Goal: Task Accomplishment & Management: Manage account settings

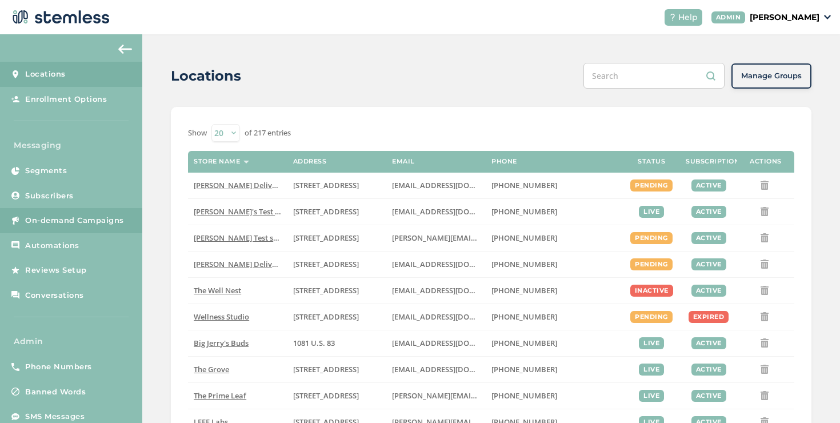
click at [122, 211] on link "On-demand Campaigns" at bounding box center [71, 220] width 142 height 25
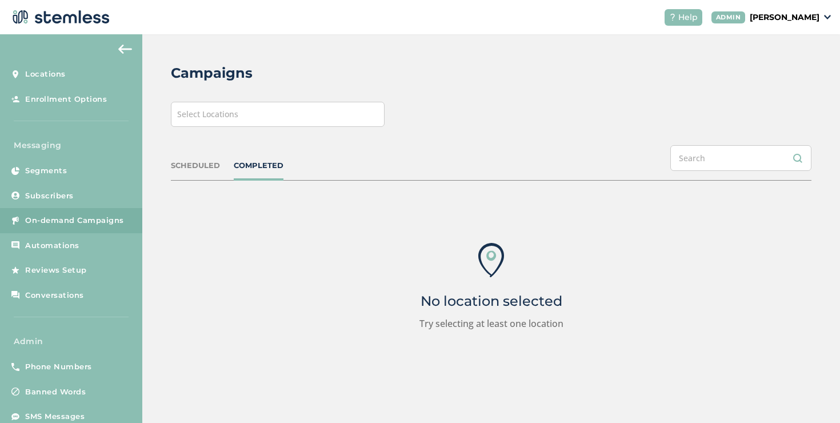
click at [242, 118] on div "Select Locations" at bounding box center [278, 114] width 214 height 25
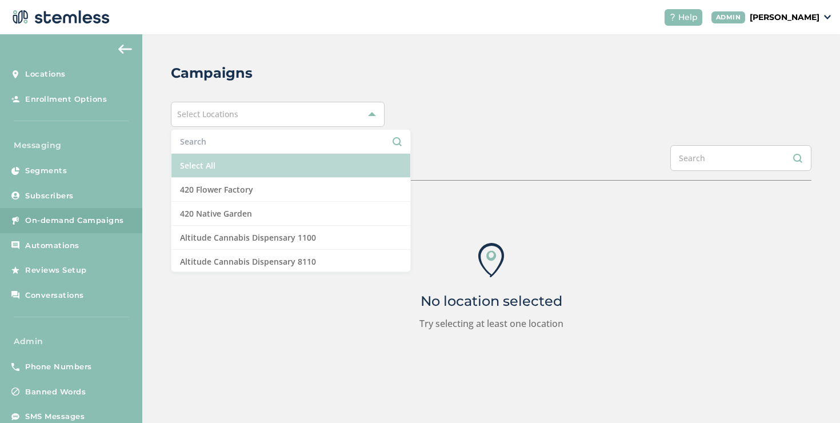
click at [183, 175] on li "Select All" at bounding box center [290, 166] width 239 height 24
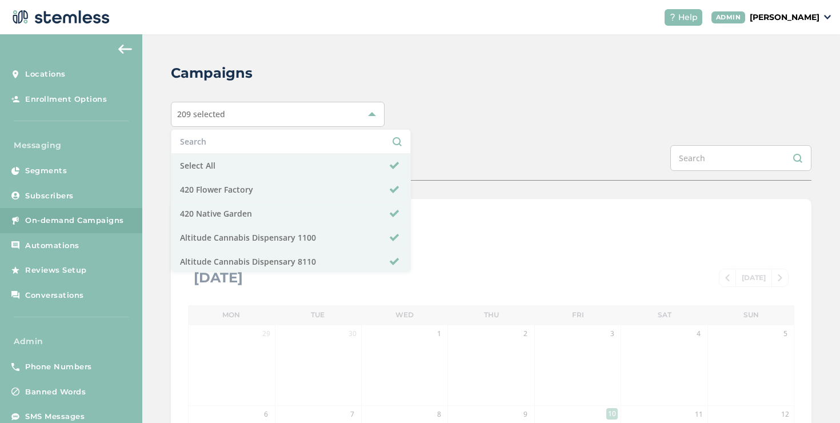
click at [157, 174] on div "Campaigns 209 selected Select All 420 Flower Factory 420 Native Garden Altitude…" at bounding box center [491, 403] width 698 height 739
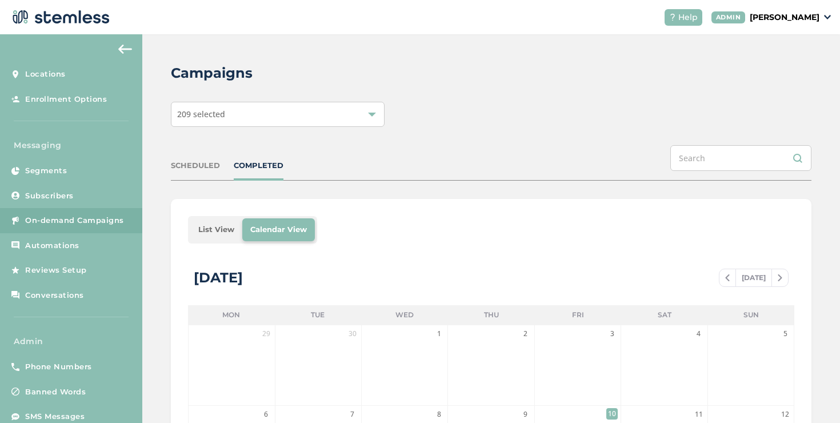
click at [197, 232] on li "List View" at bounding box center [216, 229] width 52 height 23
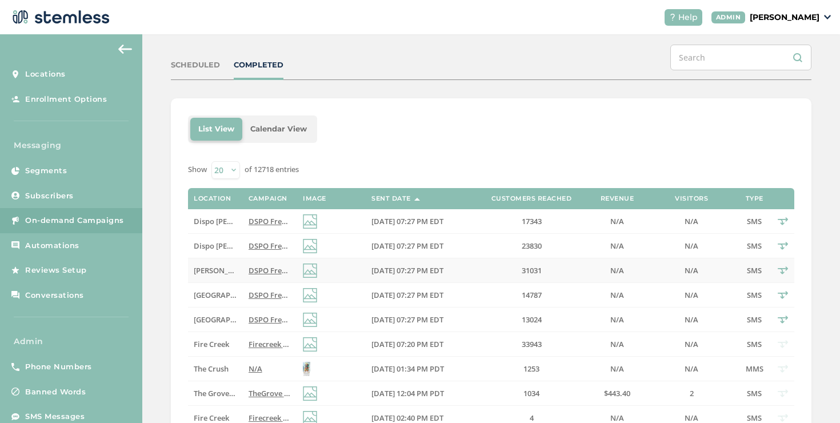
scroll to position [115, 0]
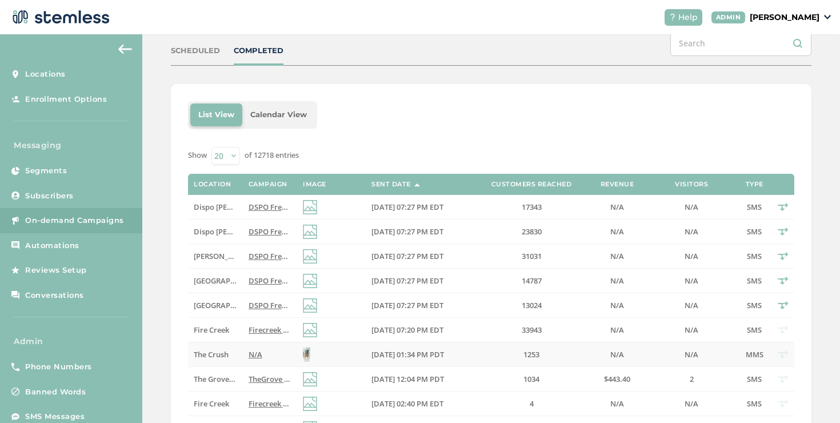
click at [262, 350] on label "N/A" at bounding box center [270, 355] width 43 height 10
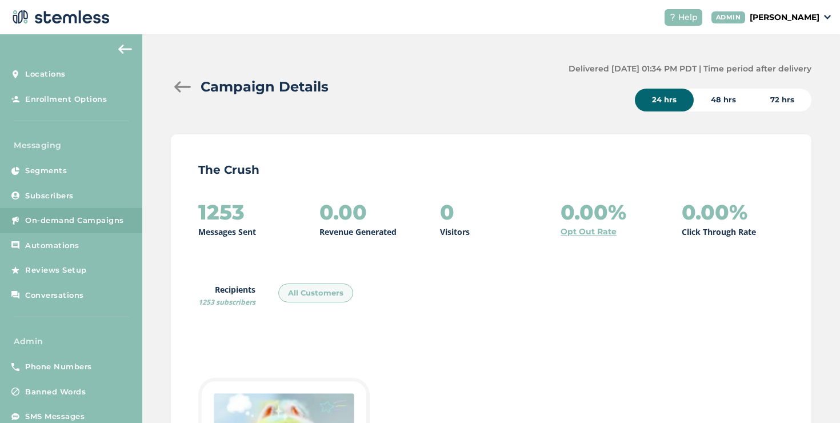
click at [180, 84] on div at bounding box center [182, 86] width 23 height 11
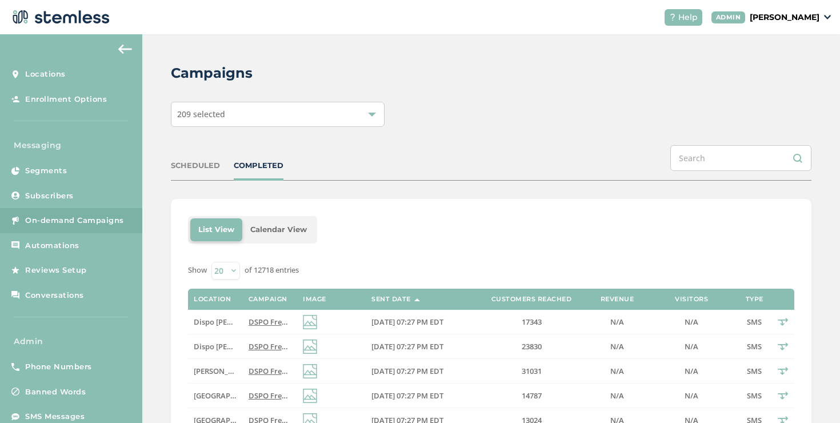
click at [253, 323] on span "DSPO Free $10 [DATE]-Sun, NO minimum! Plus score massive savings on top brands …" at bounding box center [479, 322] width 460 height 10
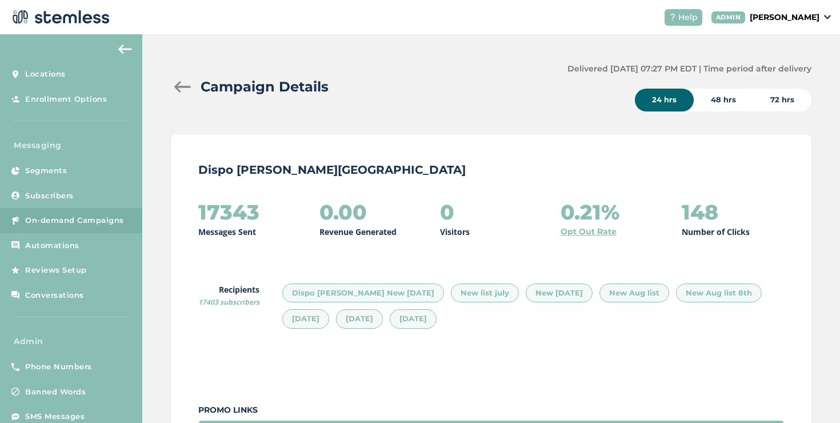
click at [188, 87] on div at bounding box center [182, 86] width 23 height 11
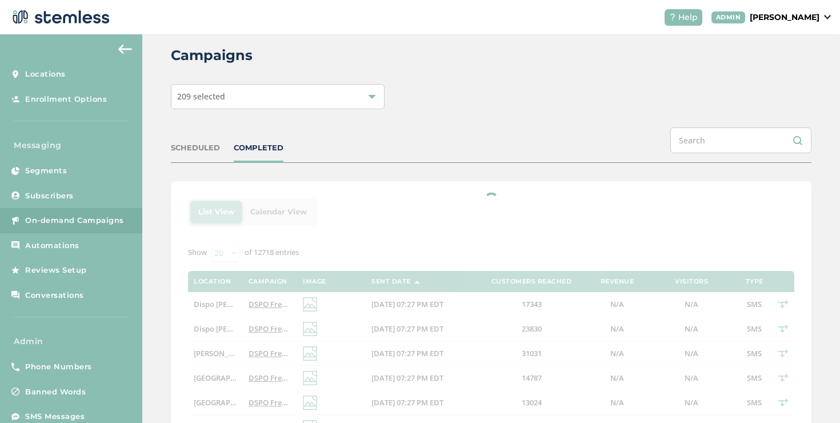
scroll to position [139, 0]
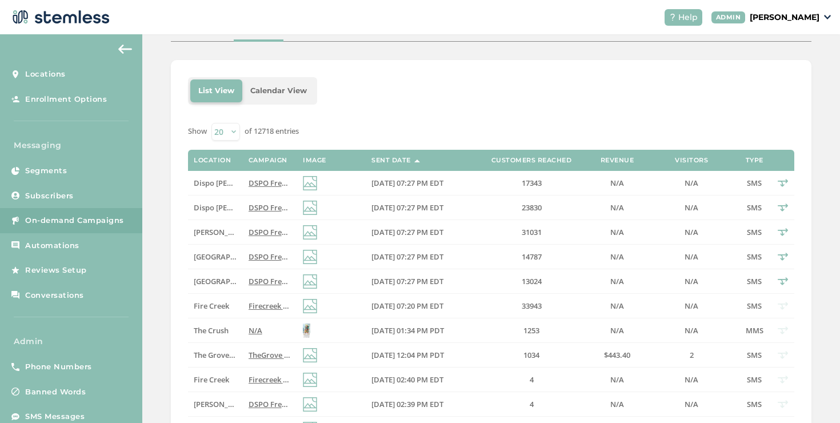
click at [249, 206] on span "DSPO Free $10 [DATE]-Sun, NO minimum! Plus score massive savings on top brands …" at bounding box center [479, 207] width 460 height 10
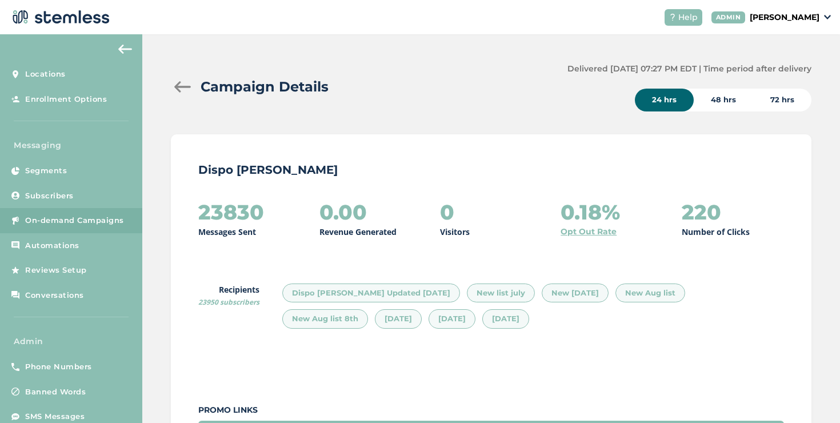
click at [179, 91] on div at bounding box center [182, 86] width 23 height 11
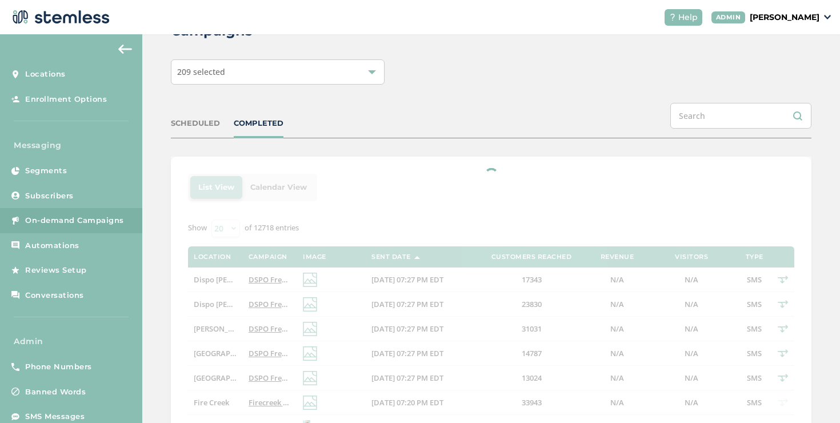
scroll to position [53, 0]
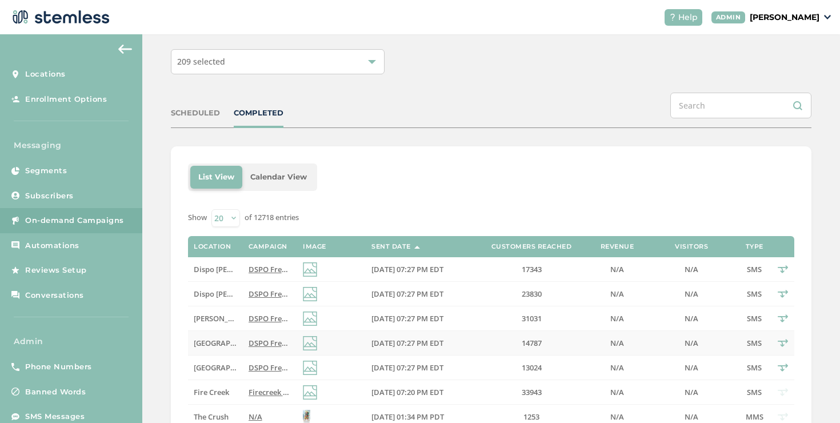
click at [277, 341] on span "DSPO Free $10 [DATE]-Sun, NO minimum! Plus score massive savings on top brands …" at bounding box center [479, 343] width 460 height 10
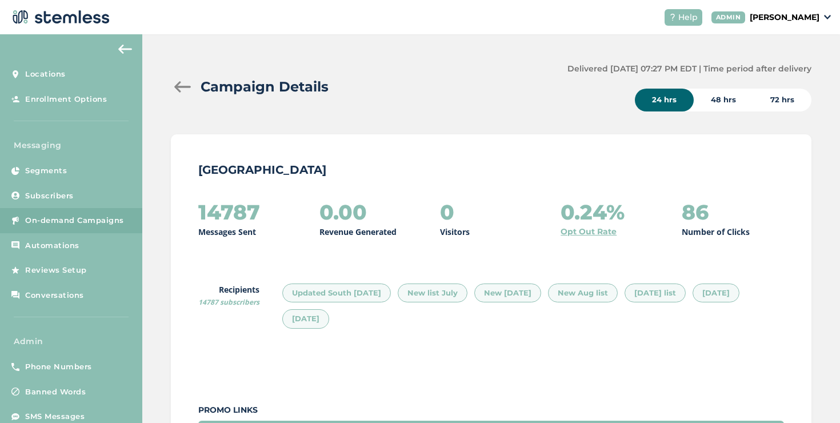
click at [192, 85] on div at bounding box center [182, 86] width 23 height 11
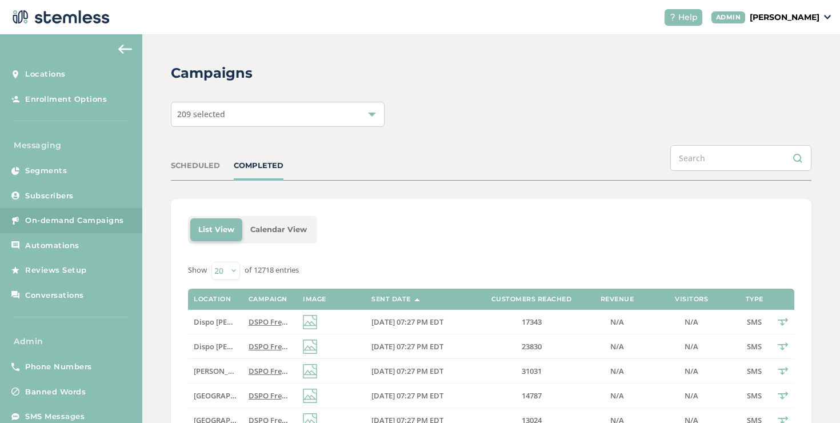
click at [197, 165] on div "SCHEDULED" at bounding box center [195, 165] width 49 height 11
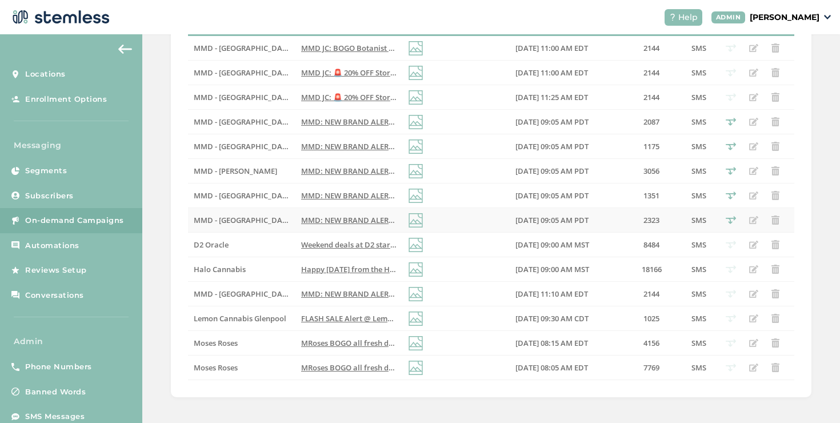
scroll to position [277, 0]
